Goal: Task Accomplishment & Management: Use online tool/utility

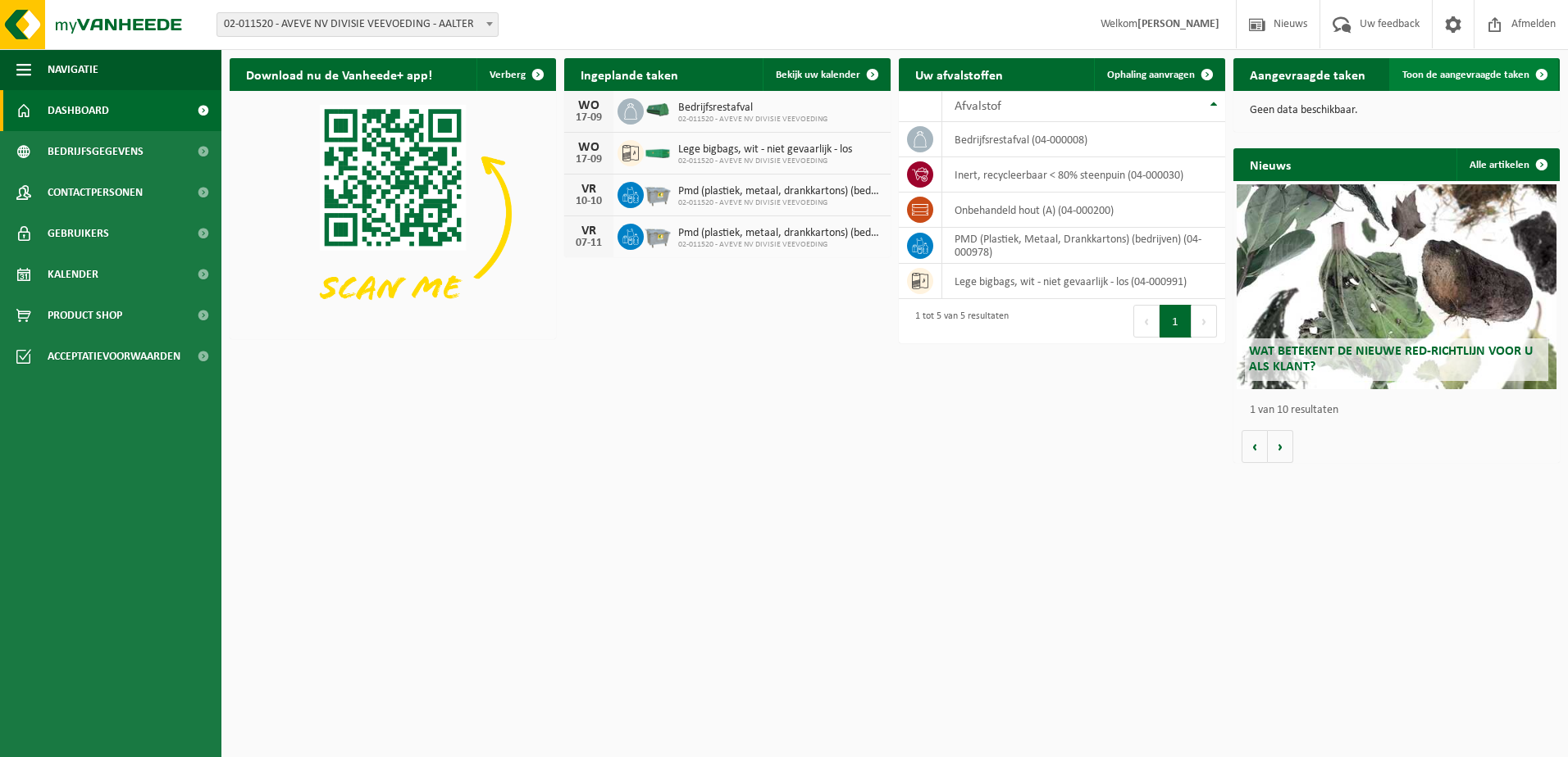
click at [1493, 77] on span "Toon de aangevraagde taken" at bounding box center [1466, 74] width 127 height 11
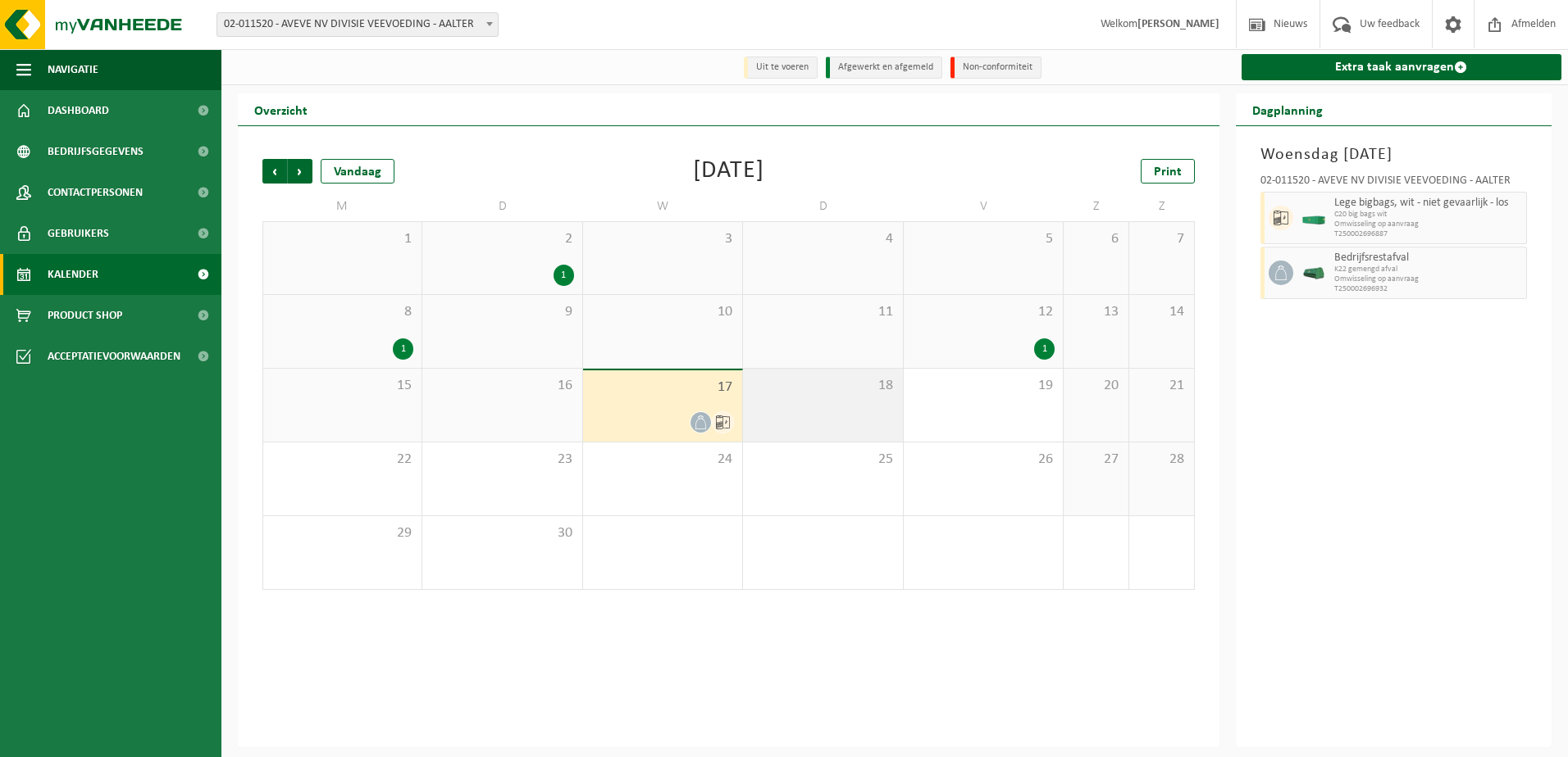
click at [834, 420] on div "18" at bounding box center [823, 405] width 159 height 73
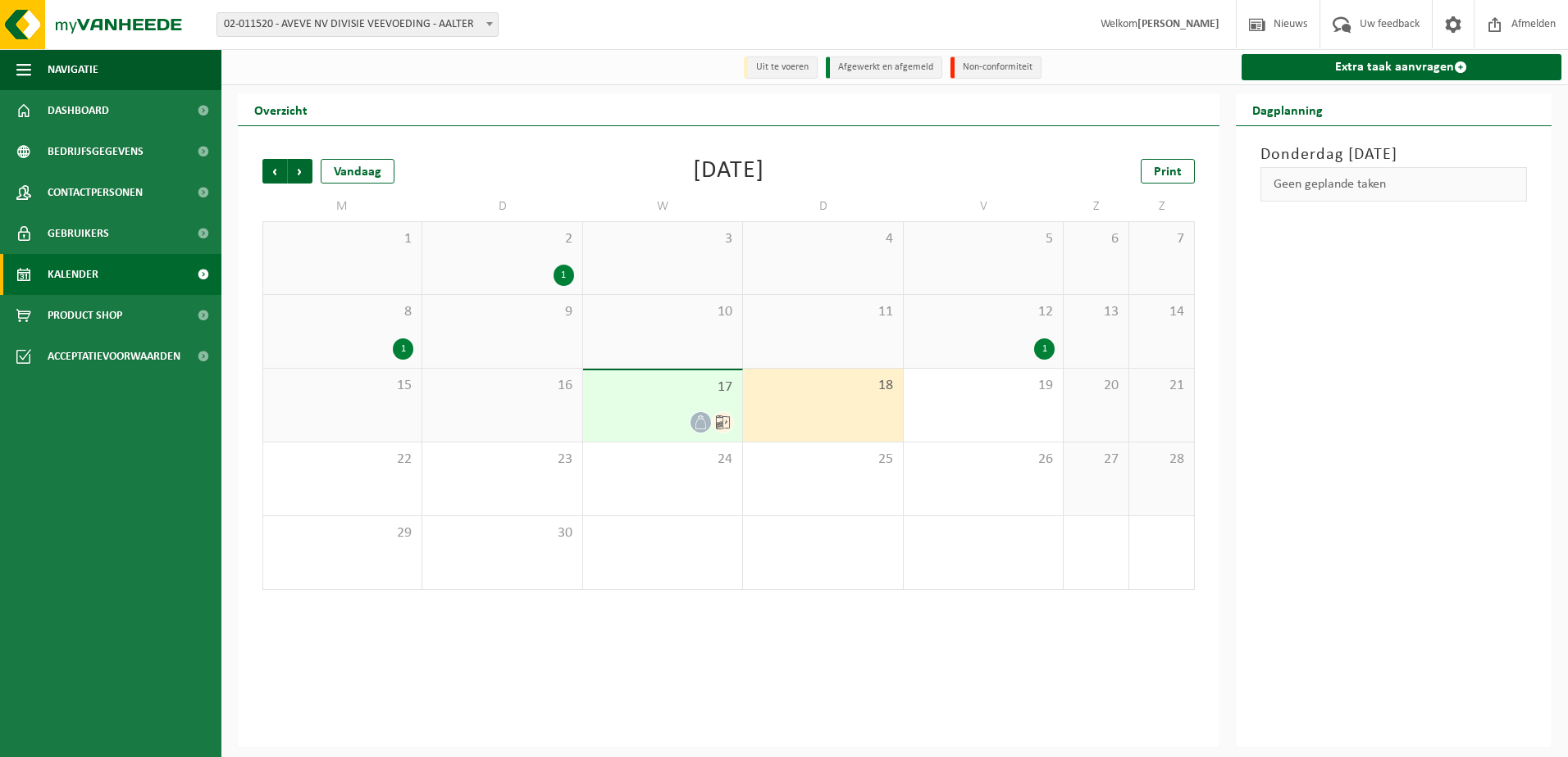
click at [685, 392] on span "17" at bounding box center [663, 387] width 143 height 18
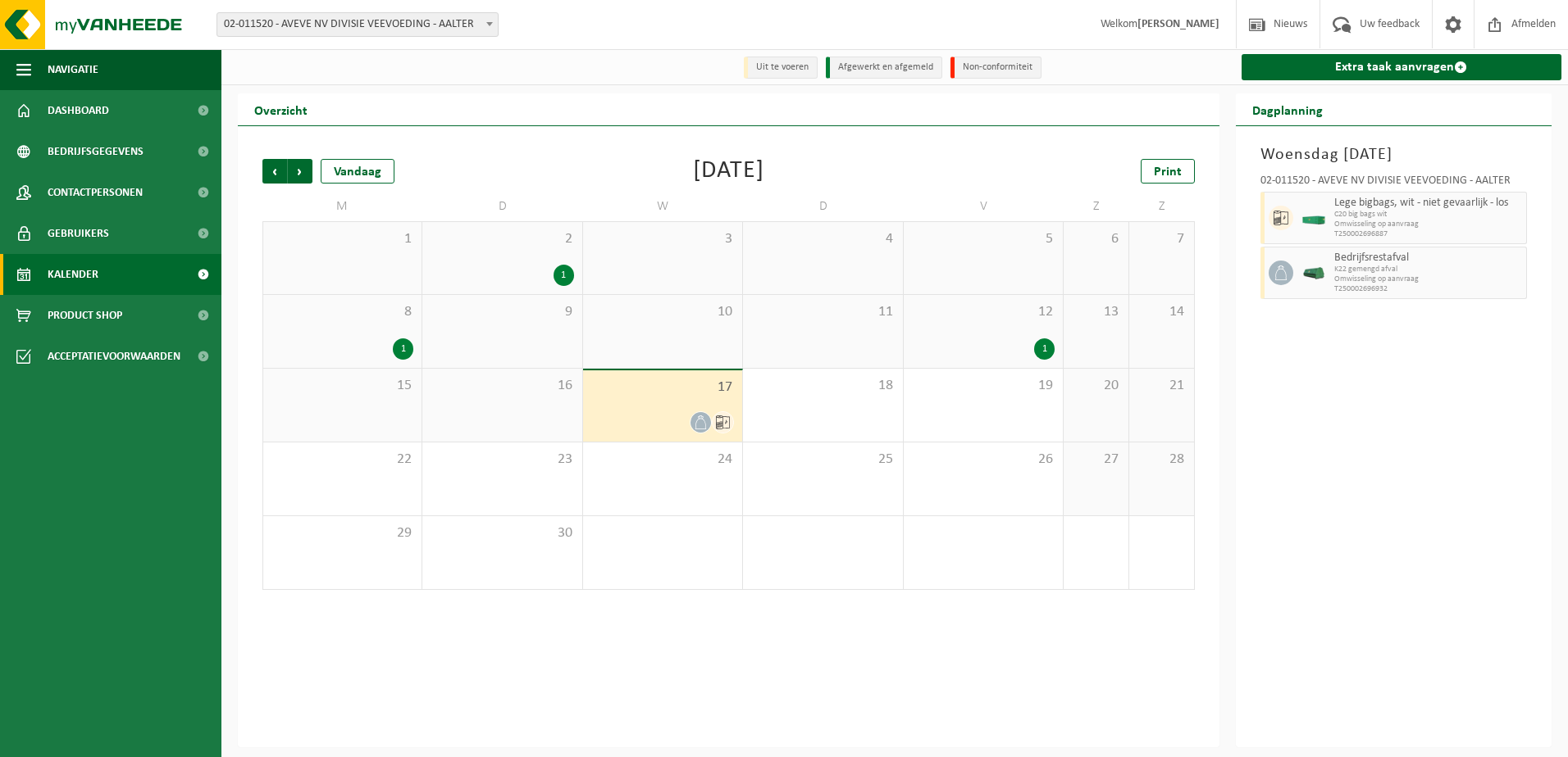
click at [966, 299] on div "12 1" at bounding box center [983, 332] width 159 height 73
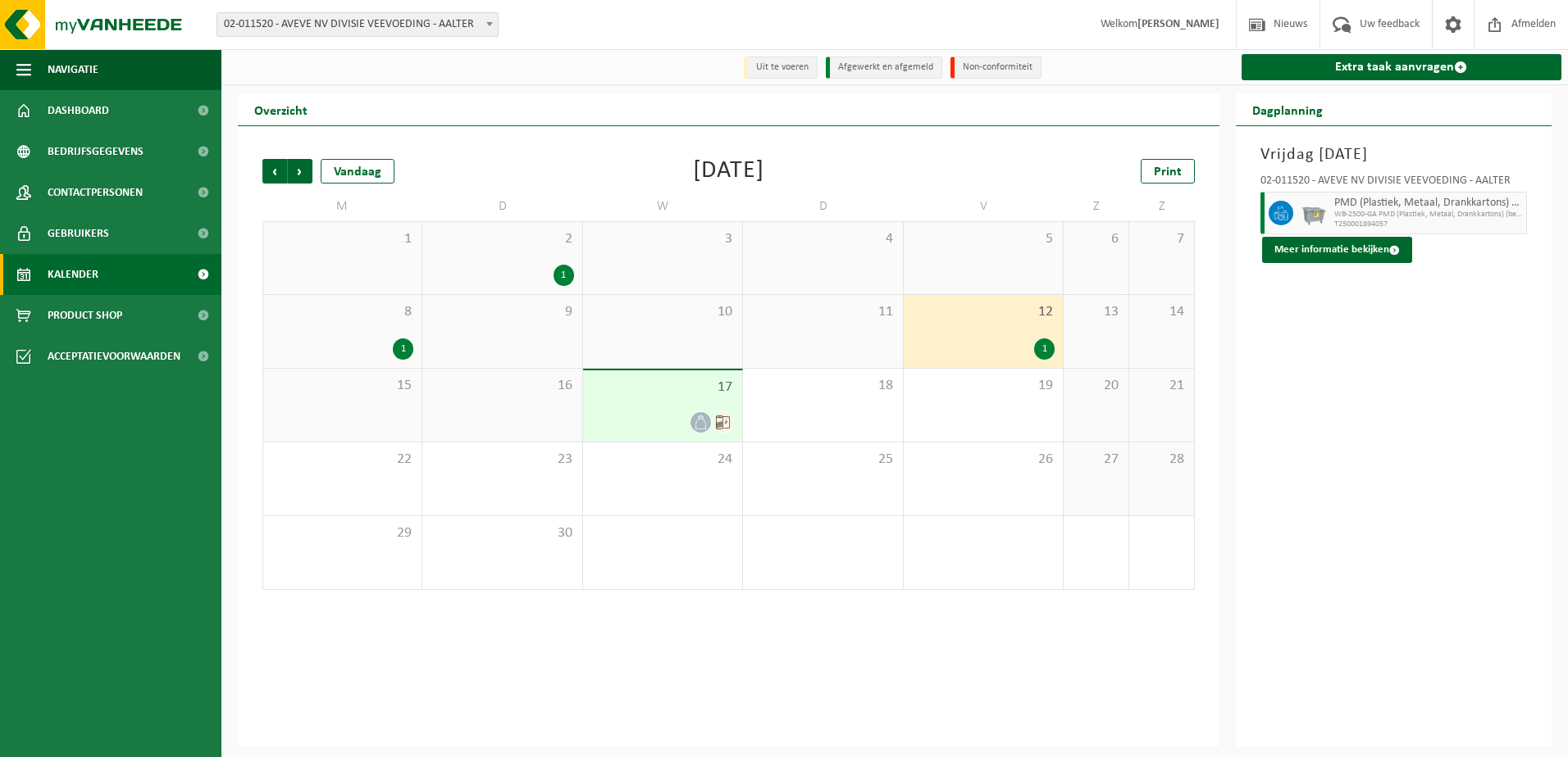
click at [1018, 555] on div "3" at bounding box center [983, 552] width 159 height 73
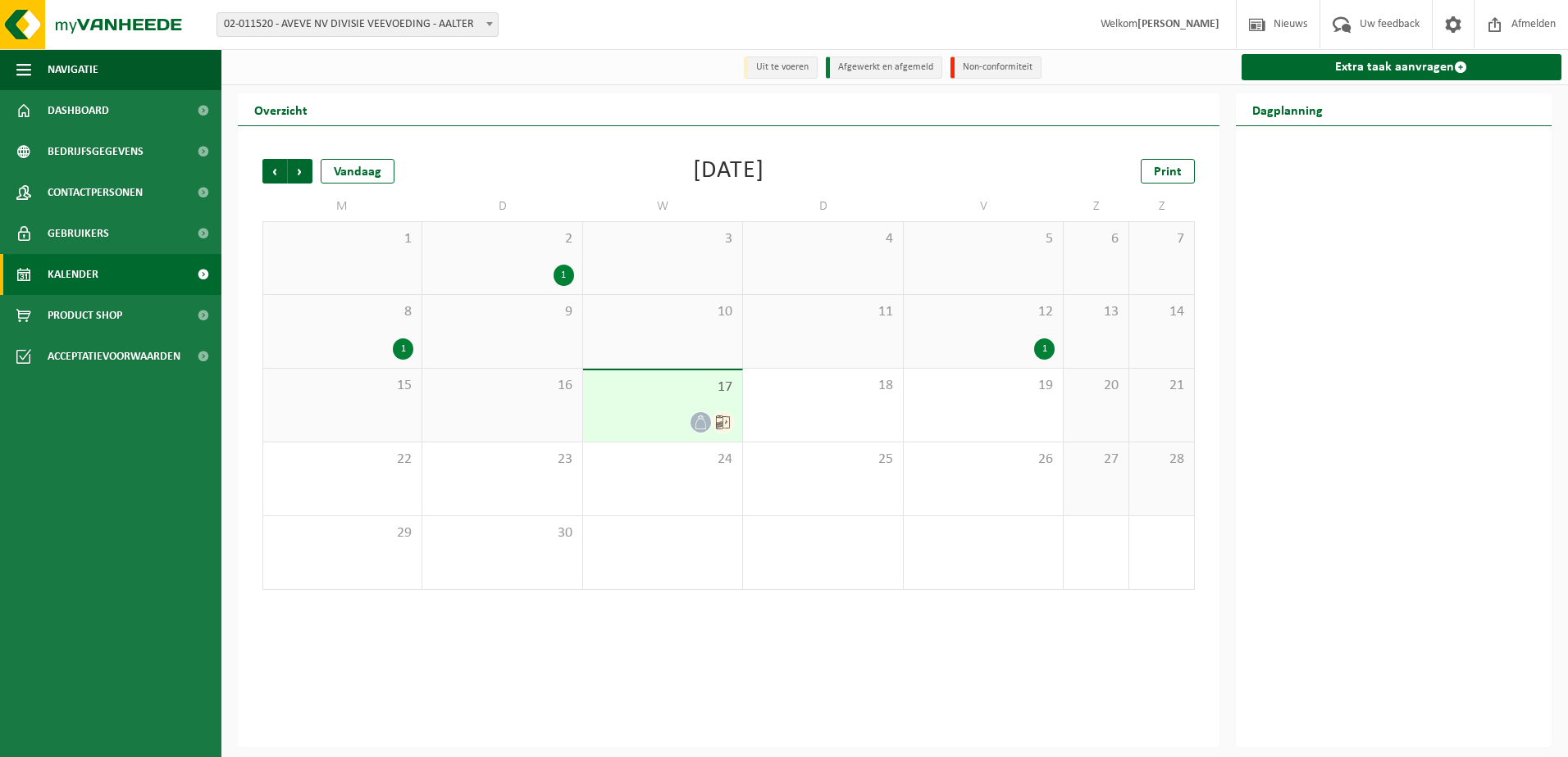
click at [965, 343] on div "1" at bounding box center [983, 348] width 143 height 21
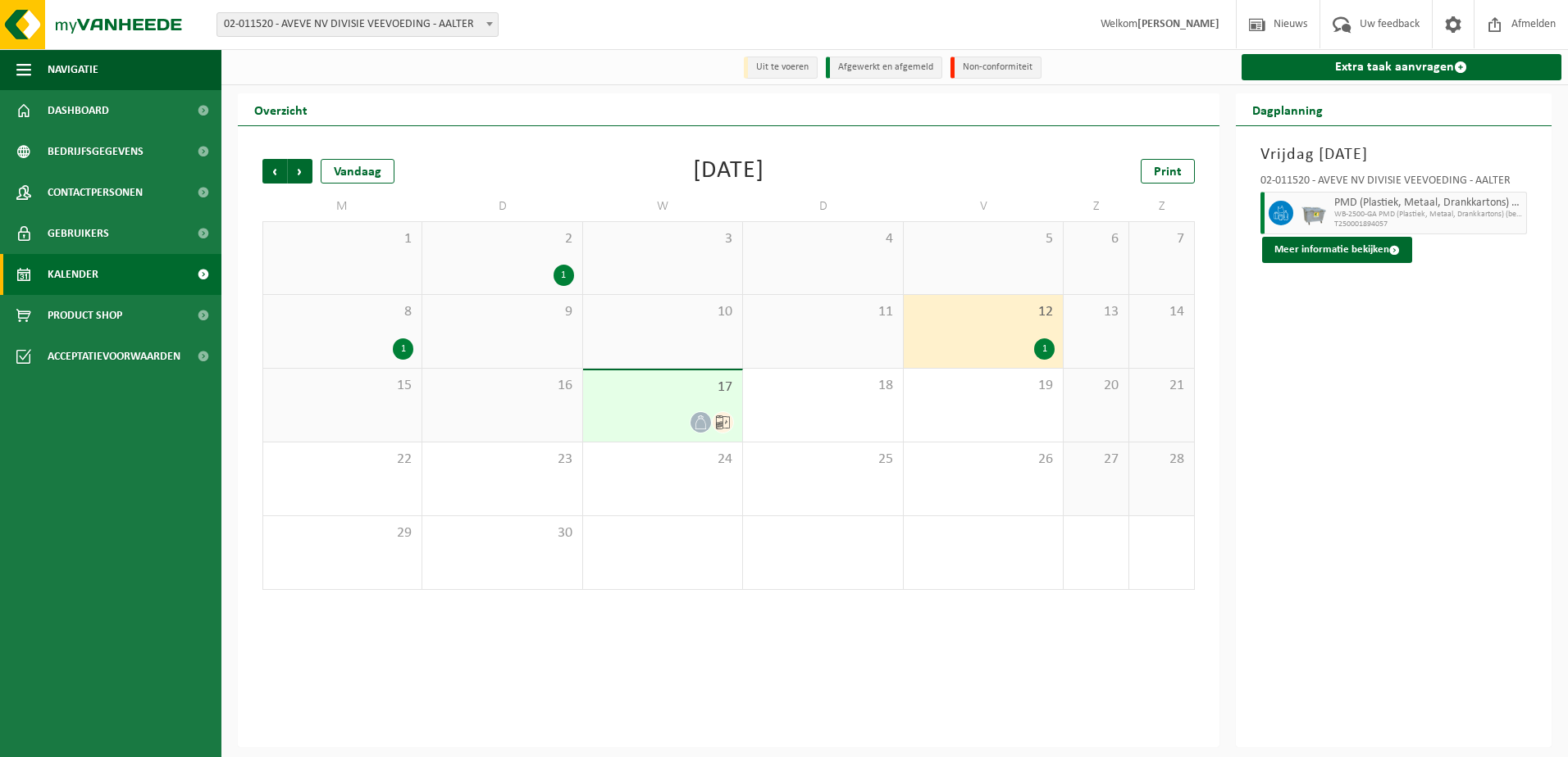
click at [355, 336] on div "8 1" at bounding box center [342, 332] width 158 height 73
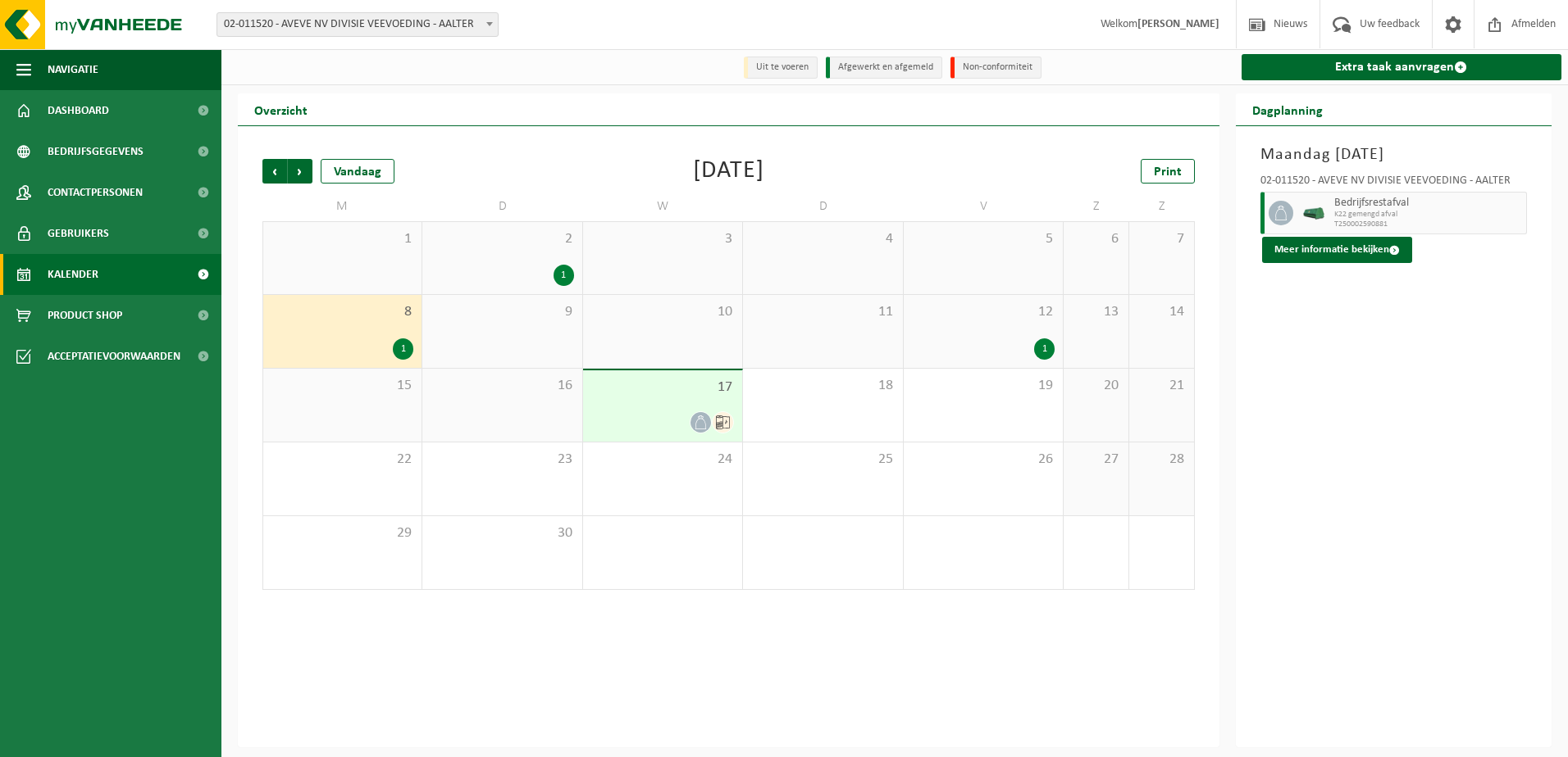
click at [674, 411] on div "17" at bounding box center [663, 406] width 159 height 71
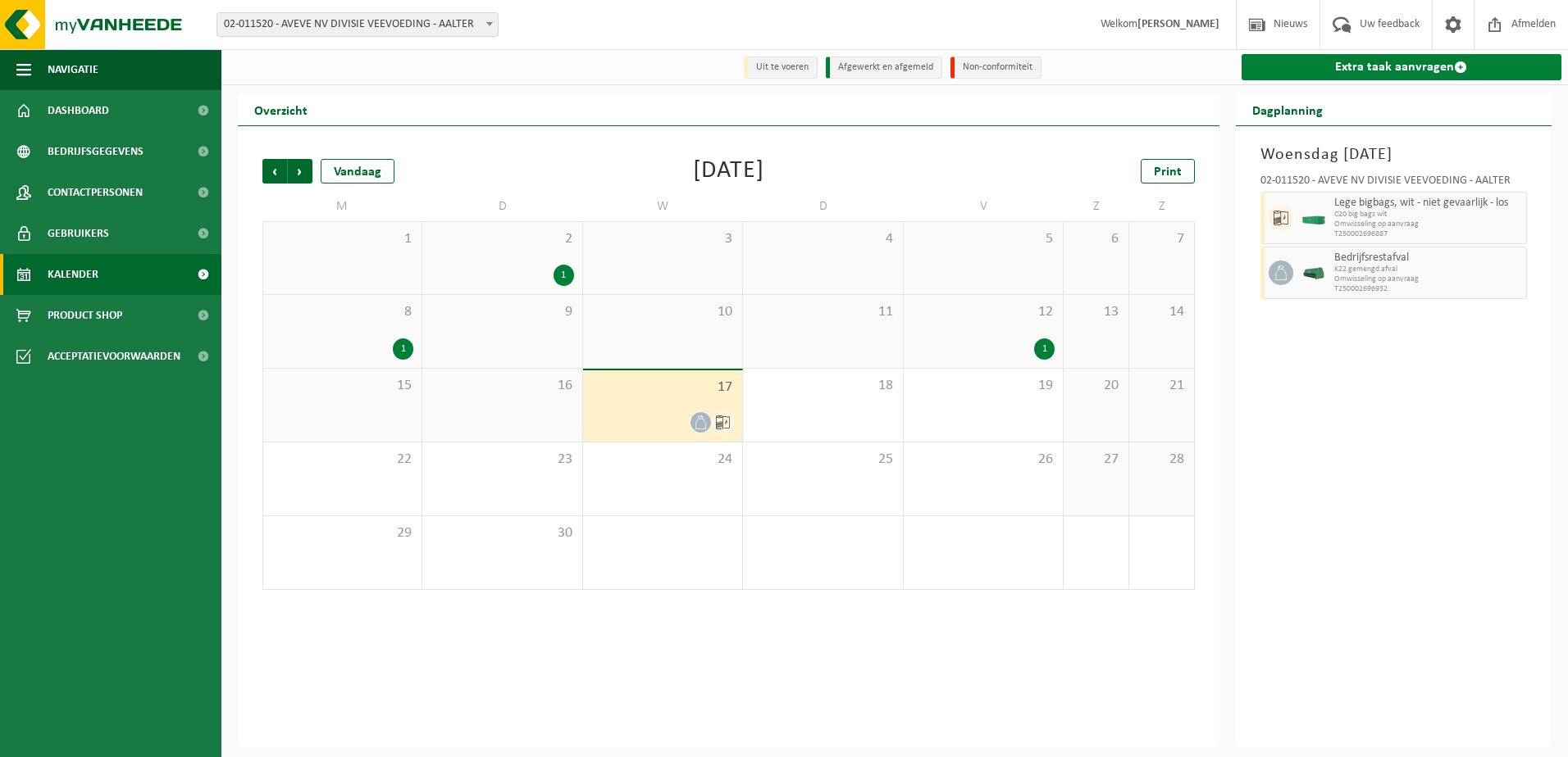
click at [1286, 69] on link "Extra taak aanvragen" at bounding box center [1401, 67] width 321 height 26
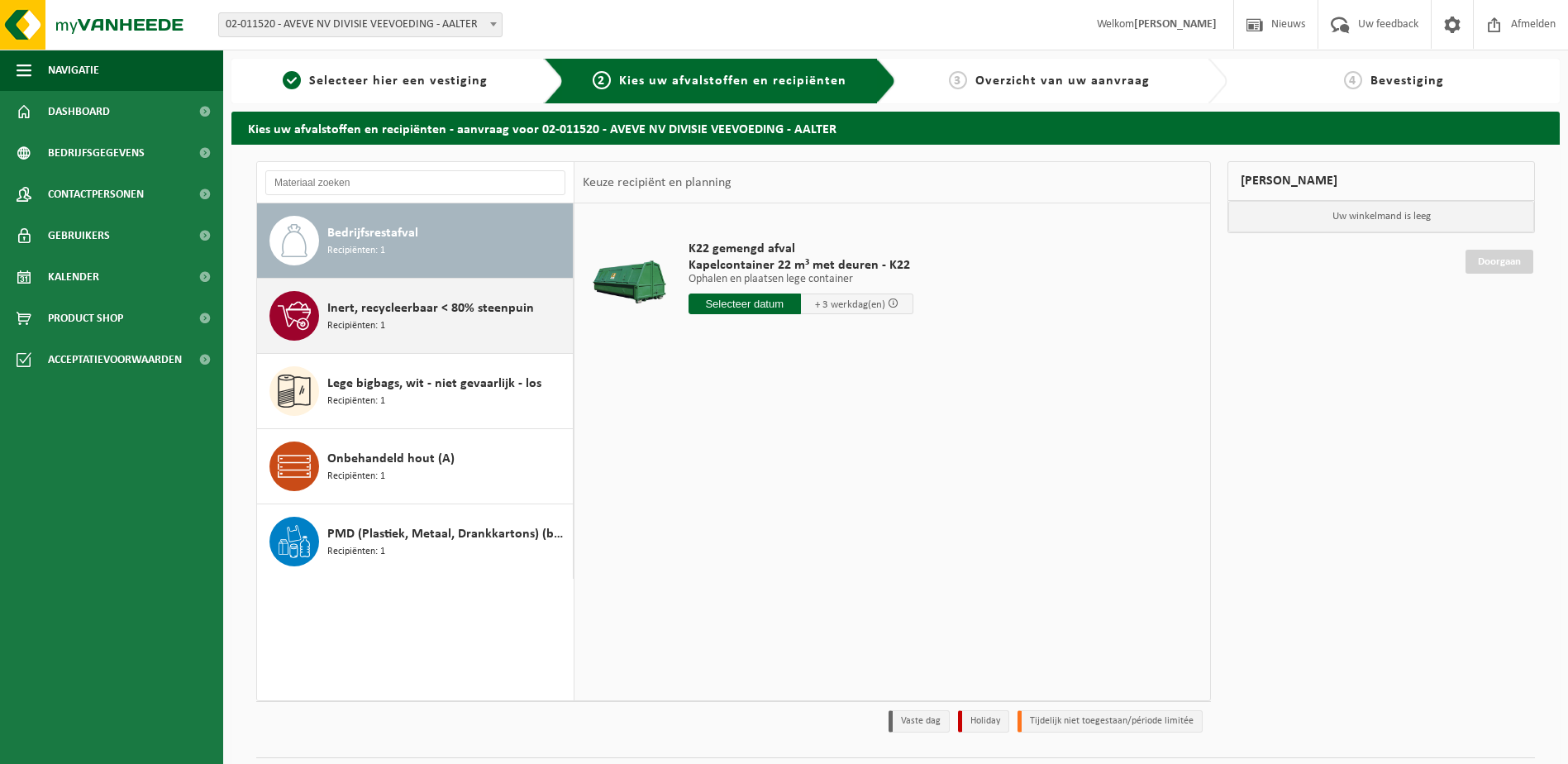
click at [438, 317] on span "Inert, recycleerbaar < 80% steenpuin" at bounding box center [431, 308] width 206 height 20
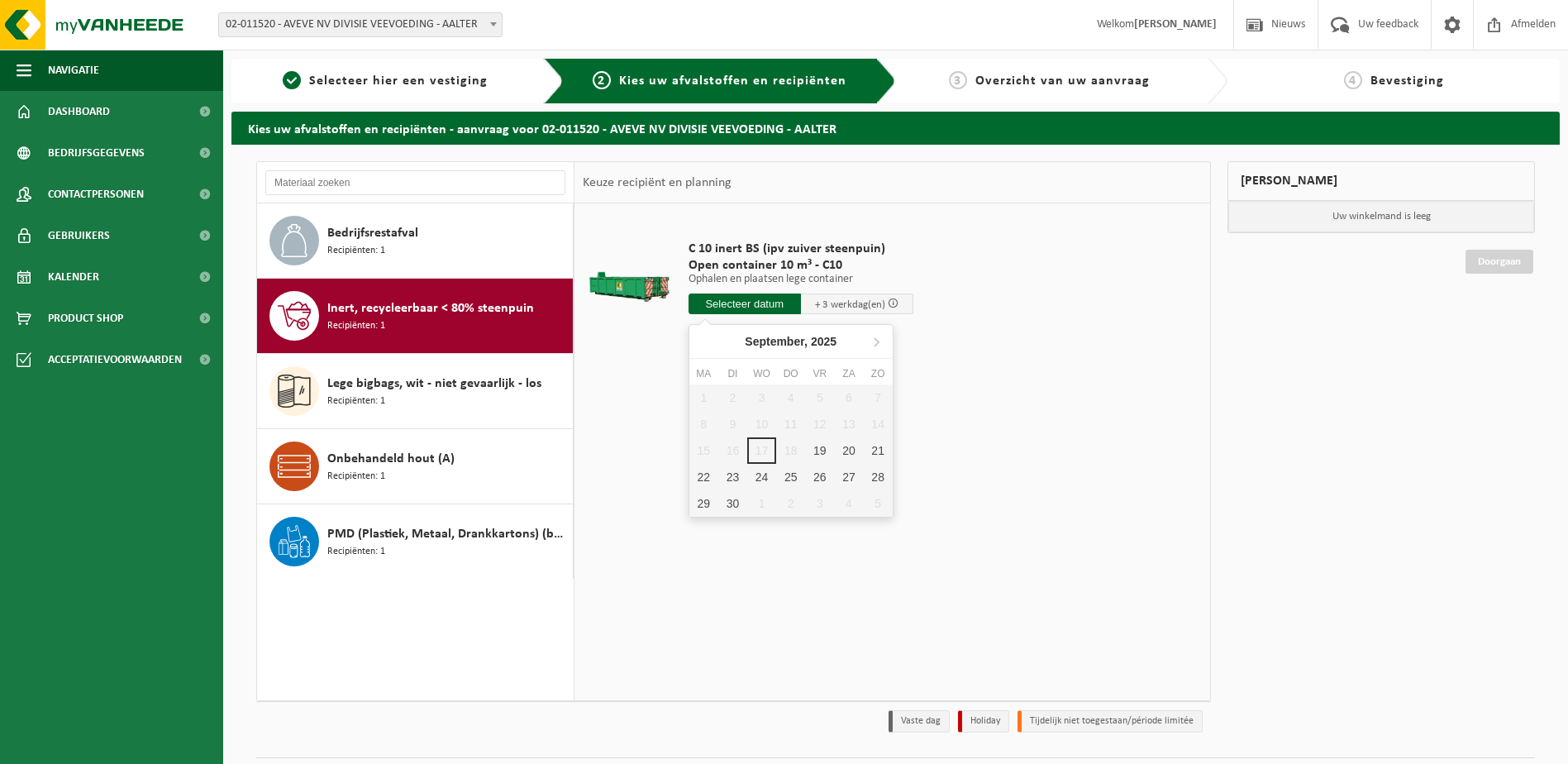
click at [773, 306] on input "text" at bounding box center [745, 304] width 113 height 20
click at [816, 446] on div "19" at bounding box center [820, 451] width 29 height 26
type input "Van 2025-09-19"
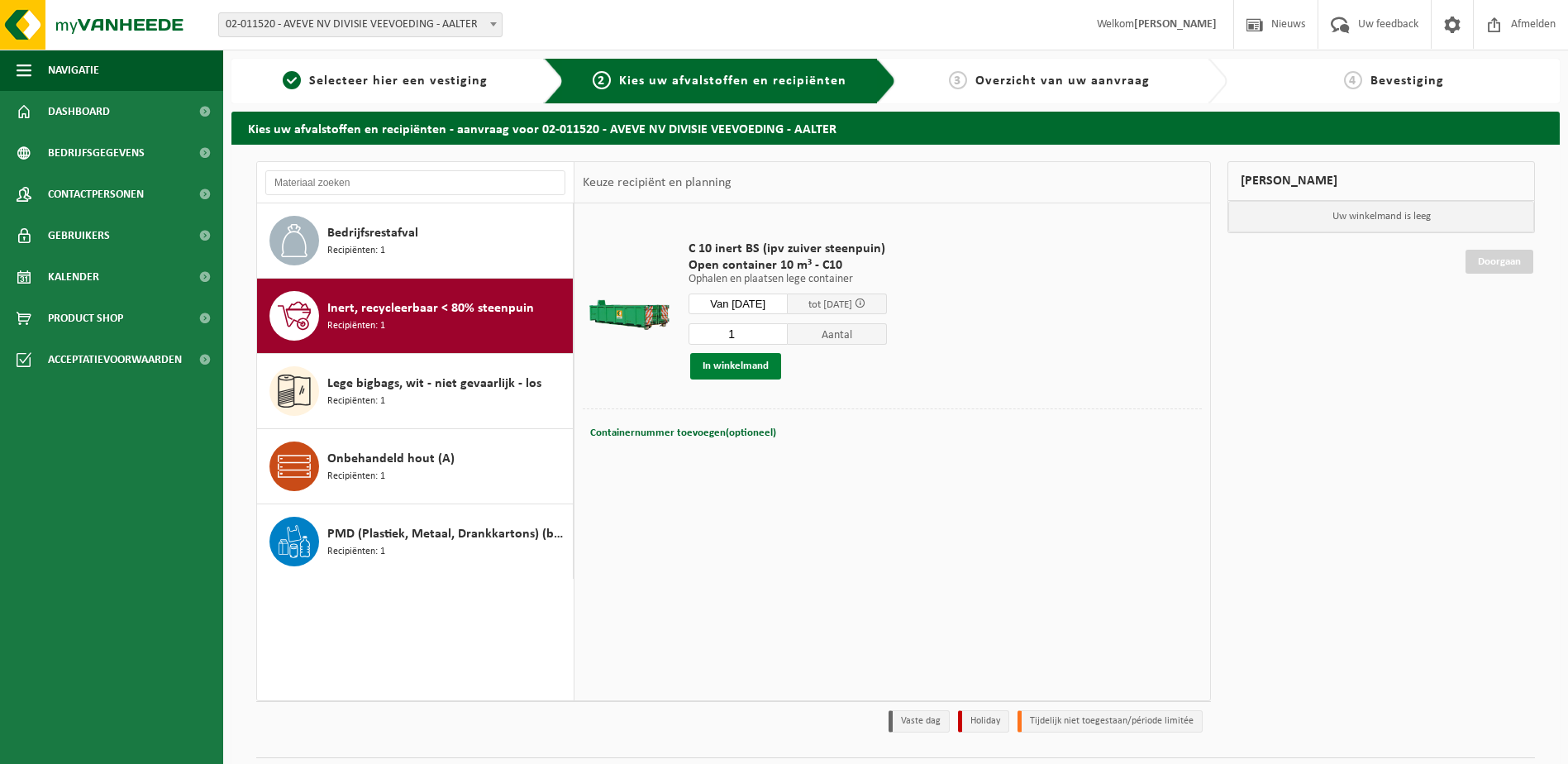
click at [746, 362] on button "In winkelmand" at bounding box center [735, 366] width 91 height 26
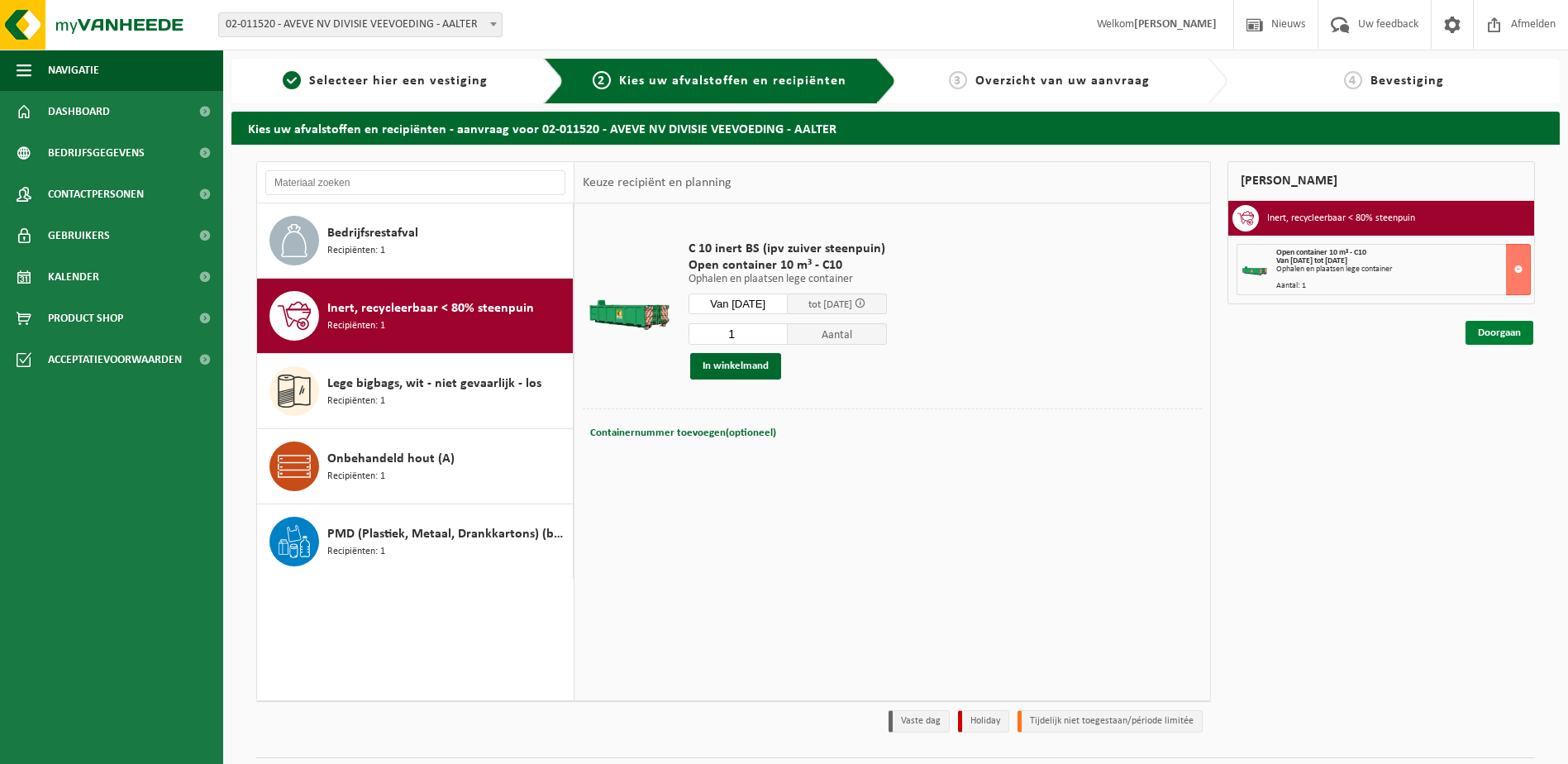
click at [1493, 332] on link "Doorgaan" at bounding box center [1499, 333] width 67 height 24
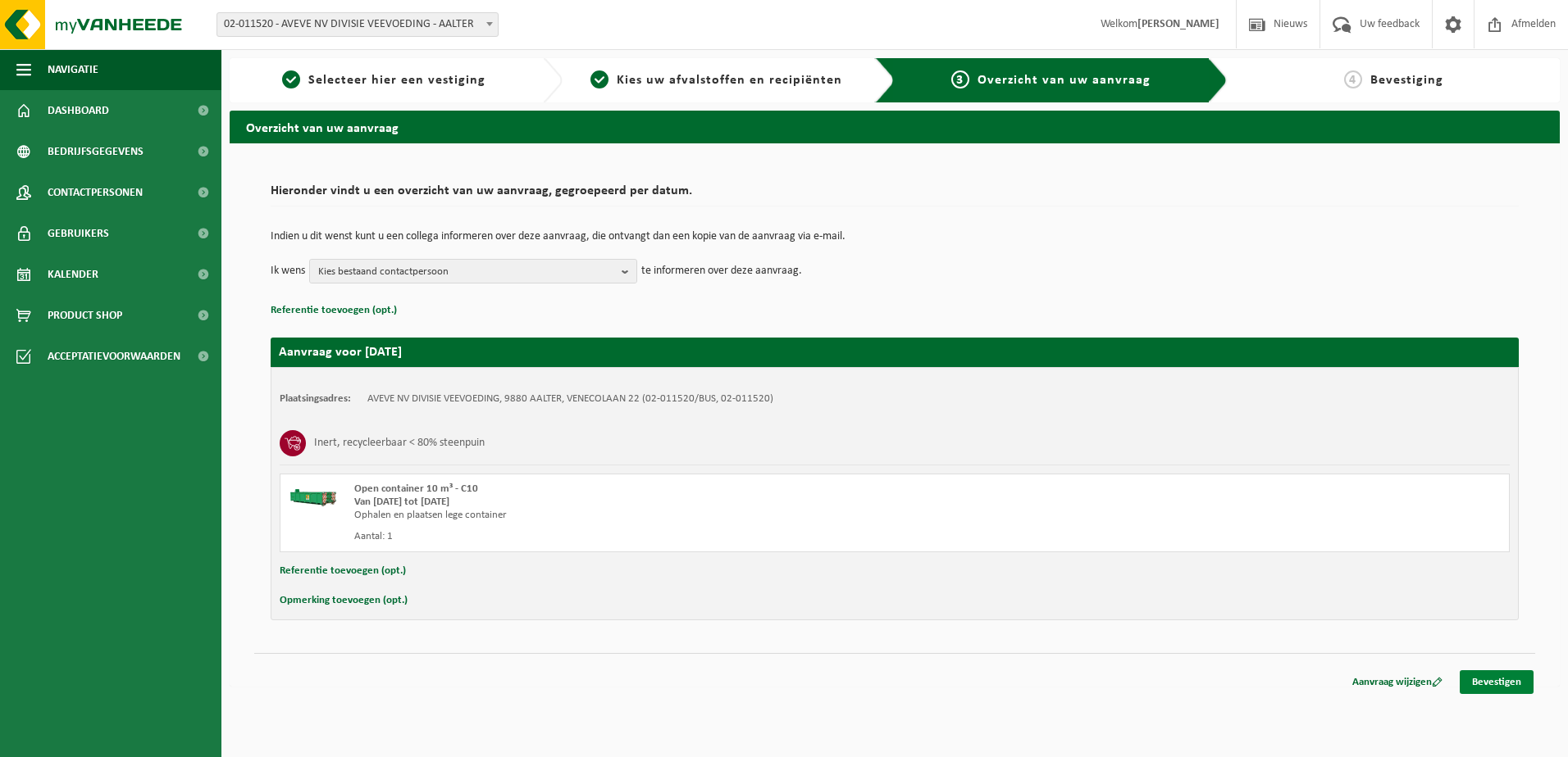
click at [1506, 677] on link "Bevestigen" at bounding box center [1496, 683] width 74 height 24
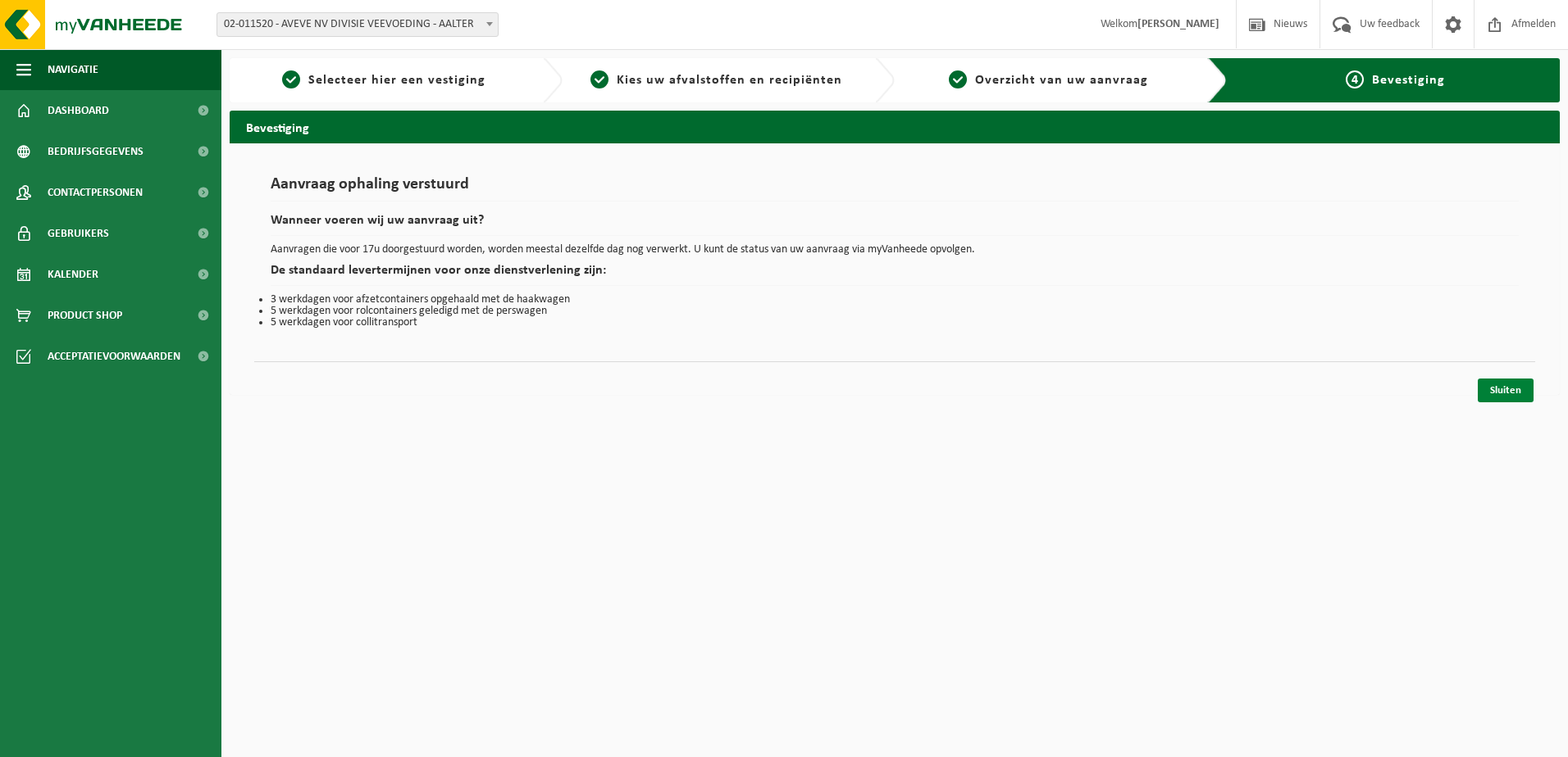
click at [1481, 398] on link "Sluiten" at bounding box center [1505, 391] width 56 height 24
